Goal: Book appointment/travel/reservation

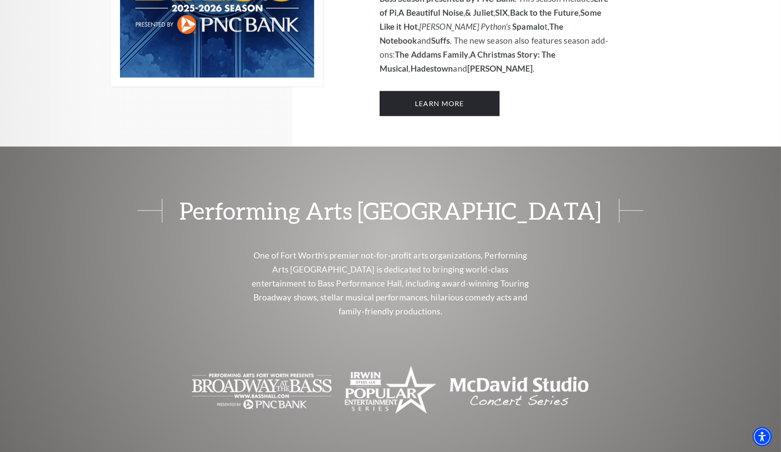
scroll to position [678, 0]
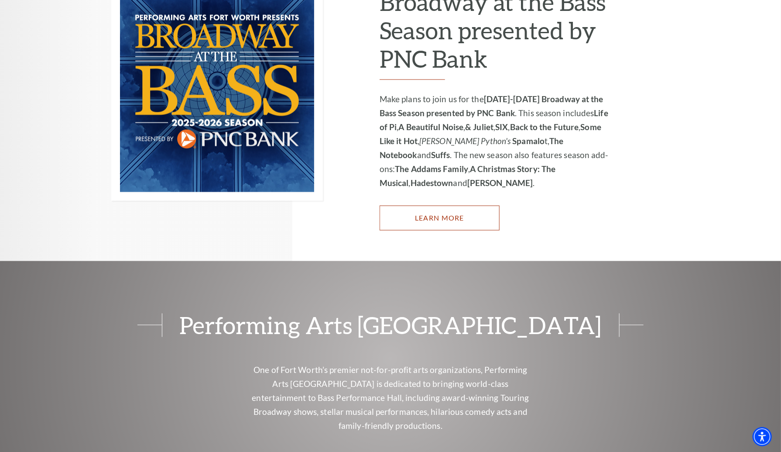
click at [421, 206] on link "Learn More" at bounding box center [440, 218] width 120 height 24
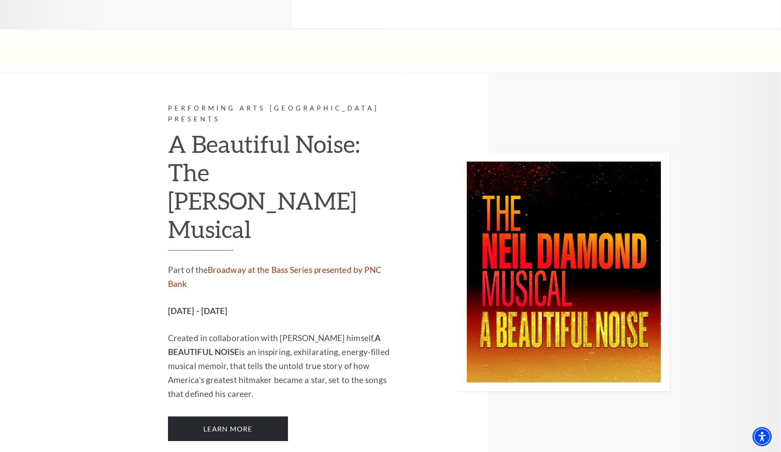
scroll to position [1963, 0]
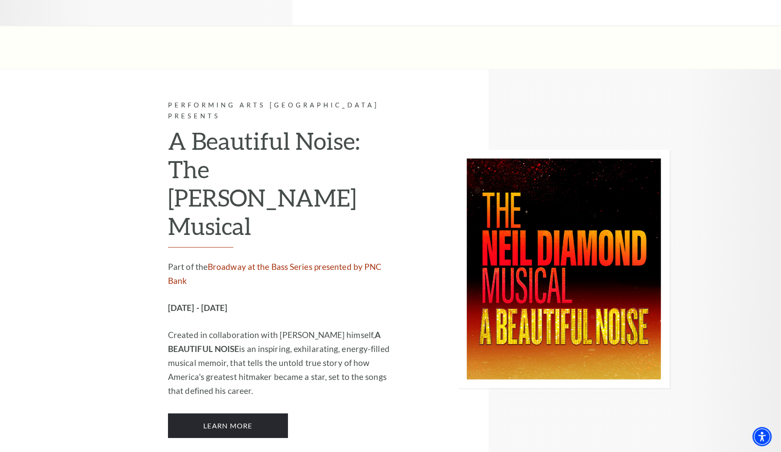
drag, startPoint x: 181, startPoint y: 176, endPoint x: 287, endPoint y: 177, distance: 105.6
click at [287, 301] on p "[DATE] - [DATE]" at bounding box center [284, 308] width 233 height 14
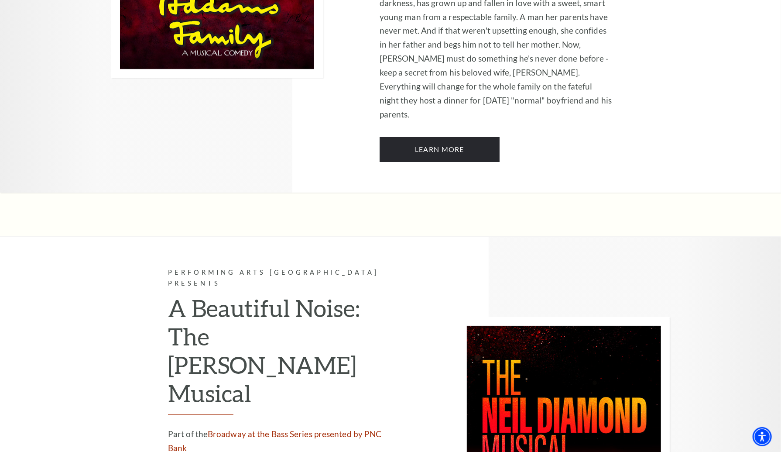
scroll to position [1876, 0]
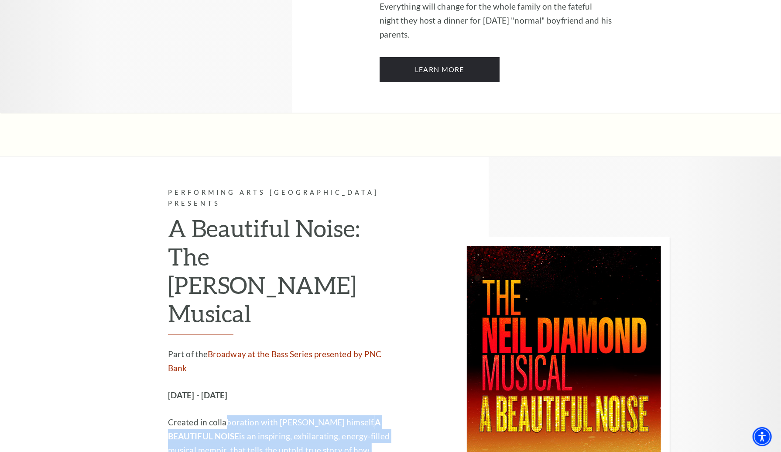
drag, startPoint x: 224, startPoint y: 286, endPoint x: 300, endPoint y: 329, distance: 87.3
click at [300, 415] on p "Created in collaboration with [PERSON_NAME] himself, A BEAUTIFUL NOISE is an in…" at bounding box center [284, 450] width 233 height 70
drag, startPoint x: 225, startPoint y: 297, endPoint x: 231, endPoint y: 335, distance: 38.4
click at [231, 415] on p "Created in collaboration with [PERSON_NAME] himself, A BEAUTIFUL NOISE is an in…" at bounding box center [284, 450] width 233 height 70
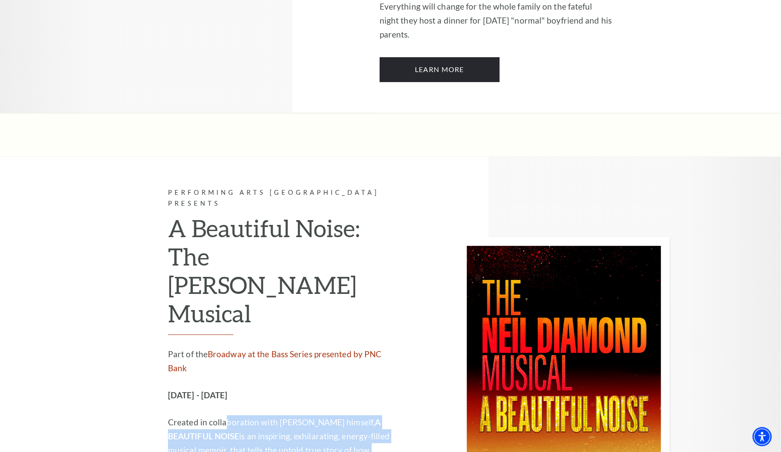
click at [231, 415] on p "Created in collaboration with [PERSON_NAME] himself, A BEAUTIFUL NOISE is an in…" at bounding box center [284, 450] width 233 height 70
drag, startPoint x: 204, startPoint y: 302, endPoint x: 215, endPoint y: 343, distance: 42.4
click at [215, 415] on p "Created in collaboration with [PERSON_NAME] himself, A BEAUTIFUL NOISE is an in…" at bounding box center [284, 450] width 233 height 70
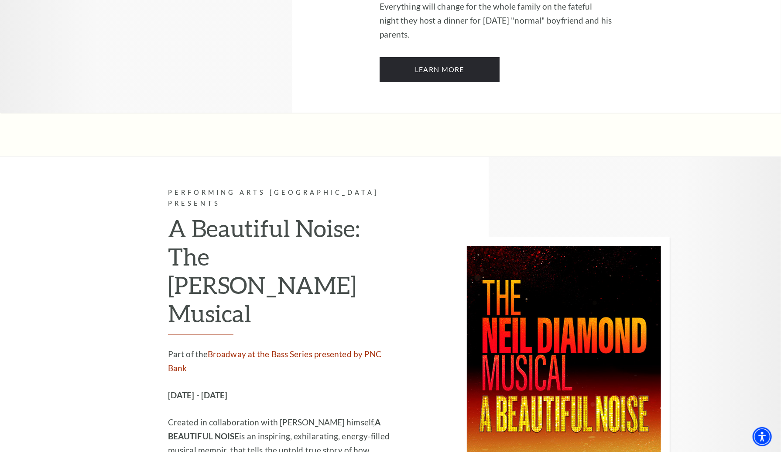
drag, startPoint x: 171, startPoint y: 142, endPoint x: 290, endPoint y: 345, distance: 235.6
click at [290, 345] on div "Performing Arts Fort Worth Presents A Beautiful Noise: The [PERSON_NAME] Musica…" at bounding box center [284, 356] width 233 height 338
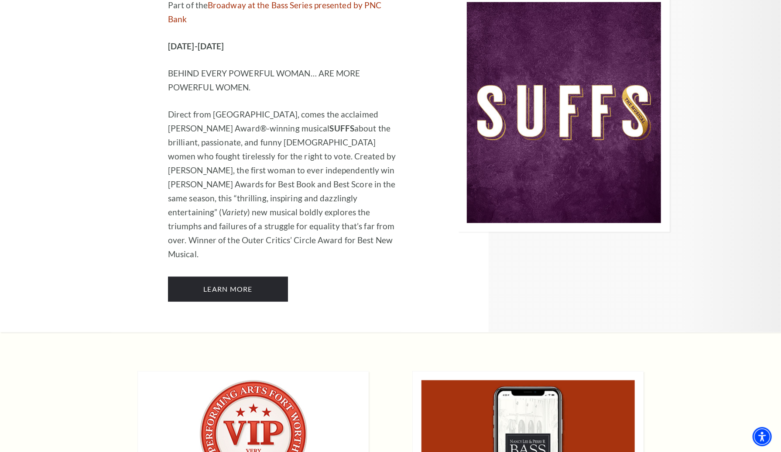
scroll to position [6461, 0]
